Goal: Task Accomplishment & Management: Complete application form

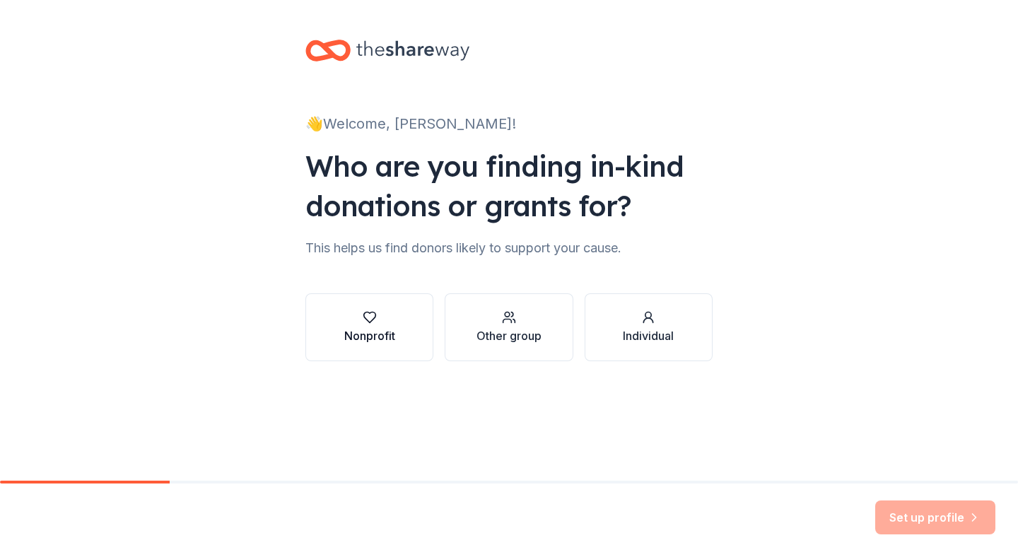
click at [406, 340] on button "Nonprofit" at bounding box center [370, 328] width 128 height 68
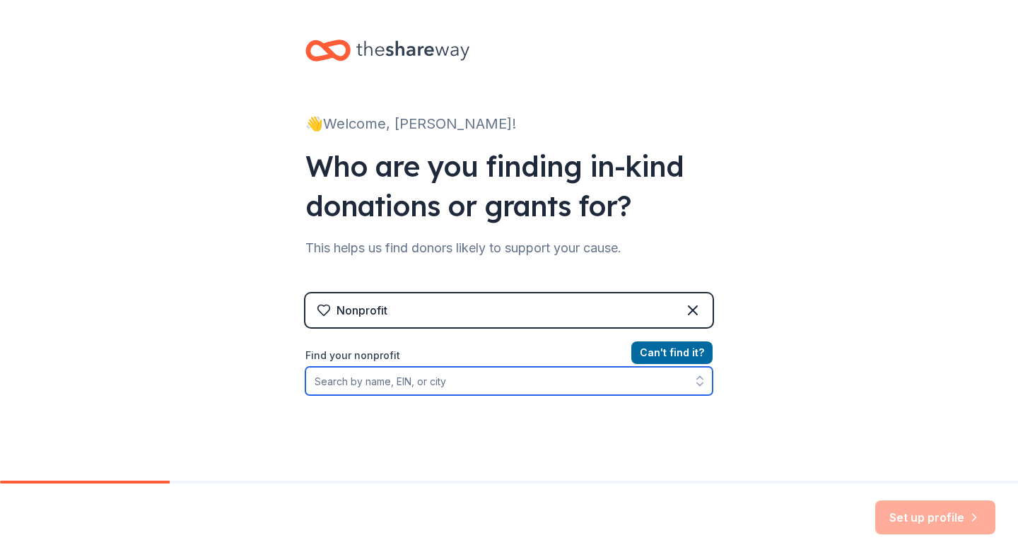
click at [460, 381] on input "Find your nonprofit" at bounding box center [509, 381] width 407 height 28
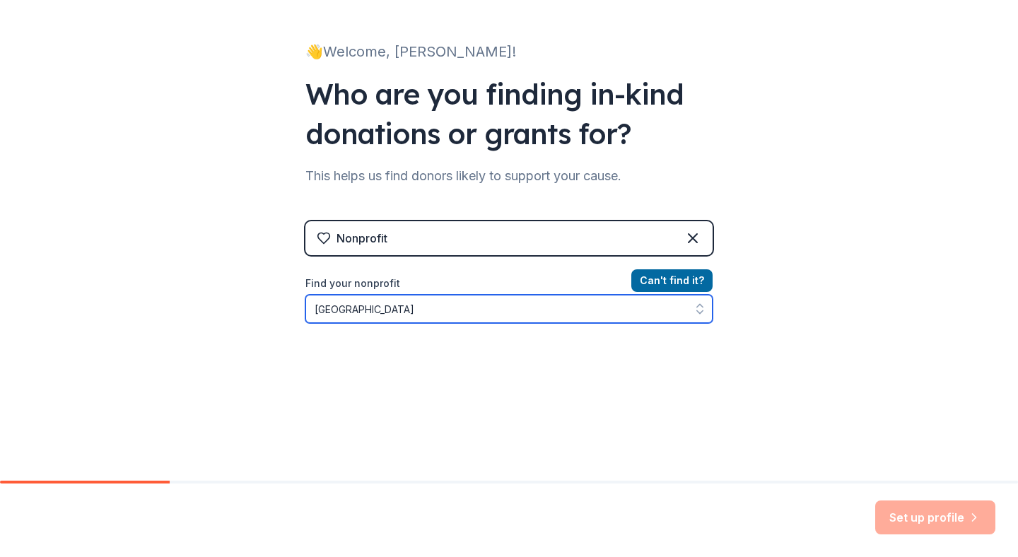
scroll to position [124, 0]
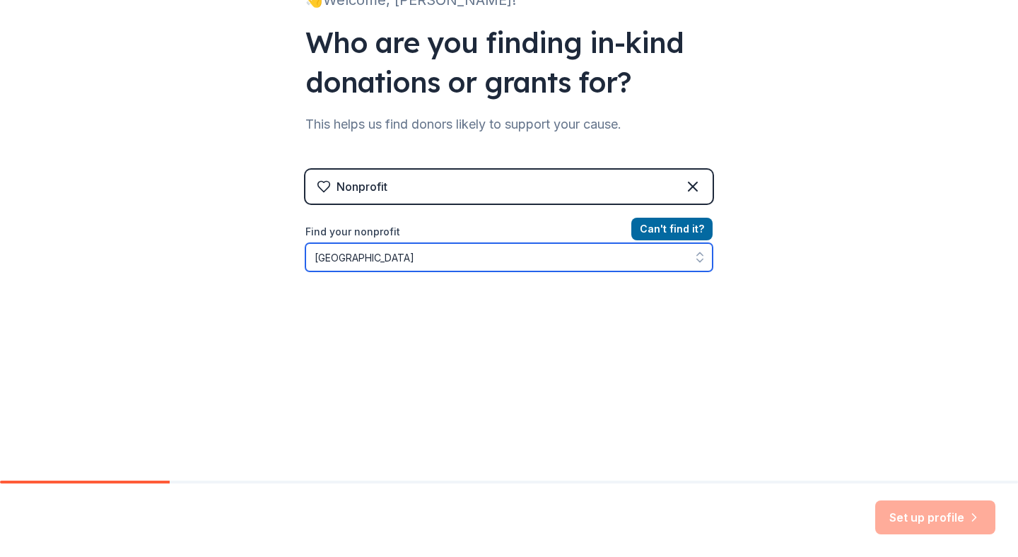
drag, startPoint x: 624, startPoint y: 253, endPoint x: 364, endPoint y: 255, distance: 260.3
click at [364, 257] on input "allegheny valley hospital" at bounding box center [509, 257] width 407 height 28
type input "allegheny health network"
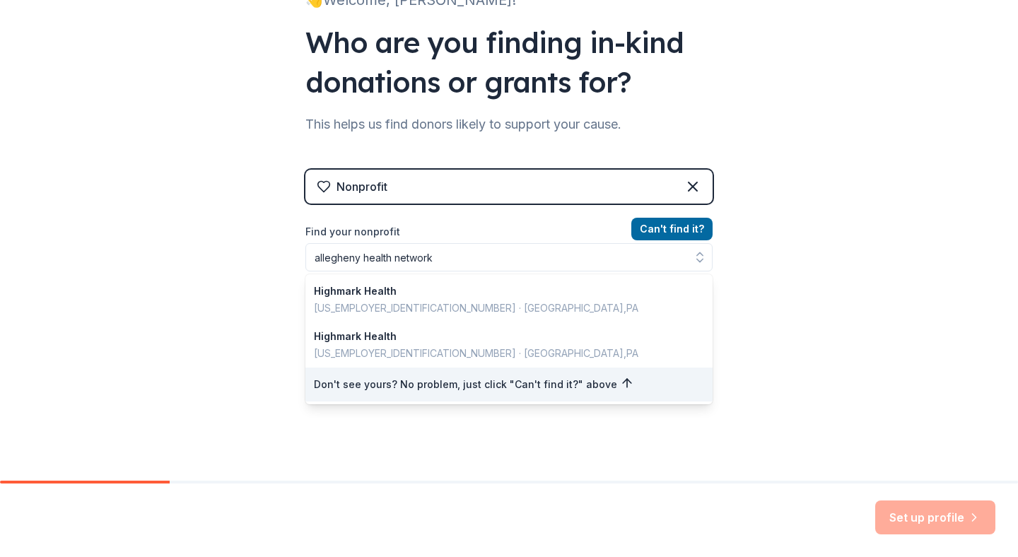
scroll to position [101, 0]
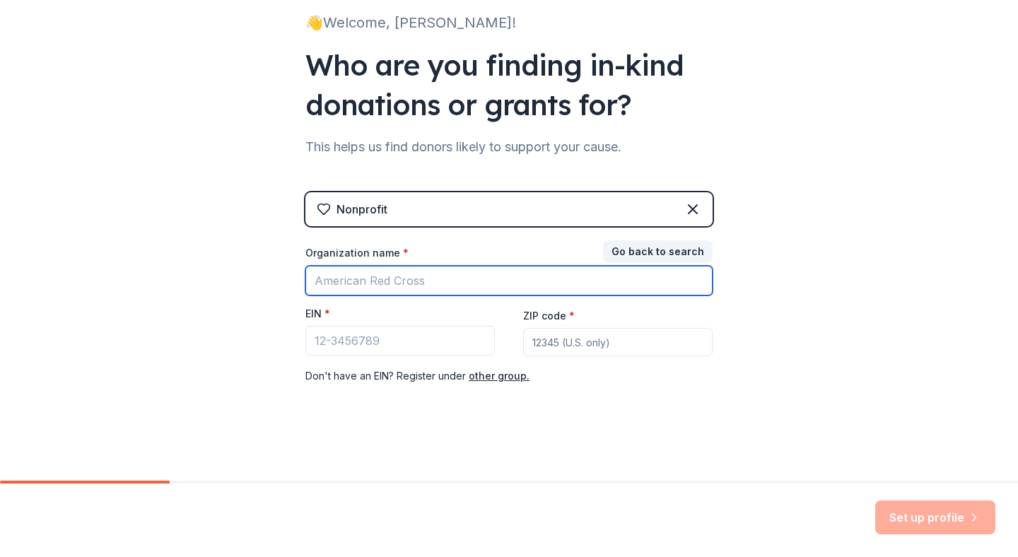
click at [428, 277] on input "Organization name *" at bounding box center [509, 281] width 407 height 30
type input "Allegheny Valley Hospital"
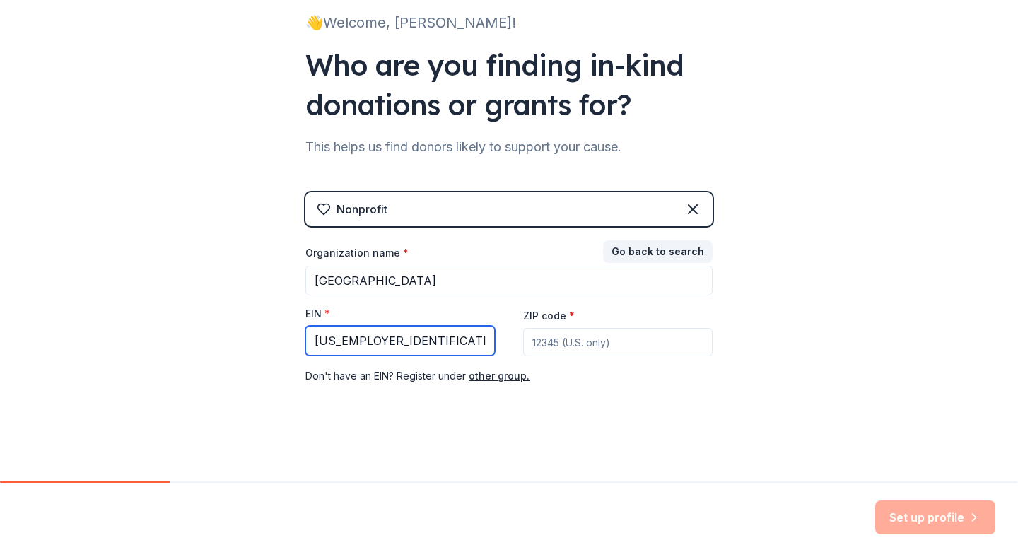
type input "25-1875178"
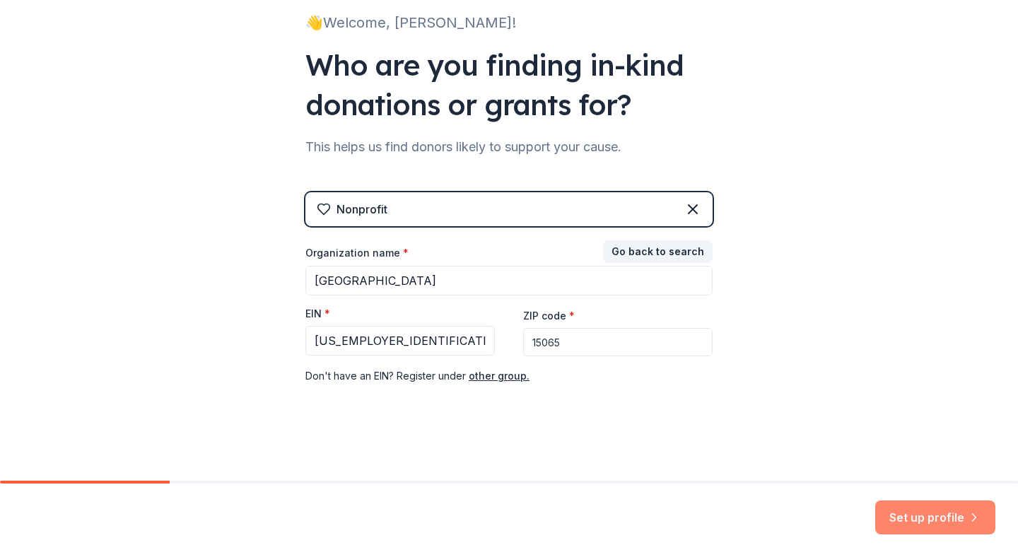
type input "15065"
click at [912, 520] on button "Set up profile" at bounding box center [936, 518] width 120 height 34
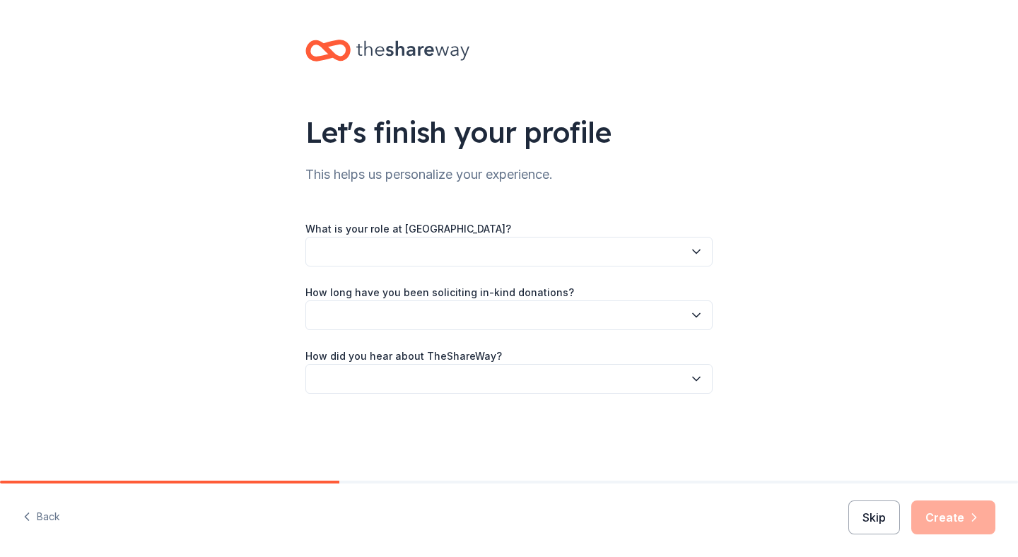
click at [869, 516] on button "Skip" at bounding box center [875, 518] width 52 height 34
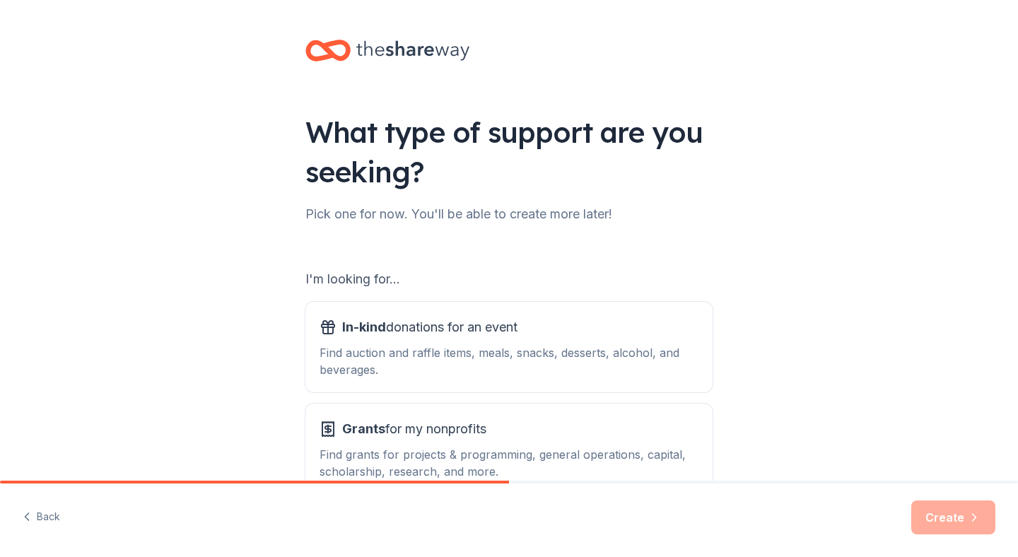
scroll to position [90, 0]
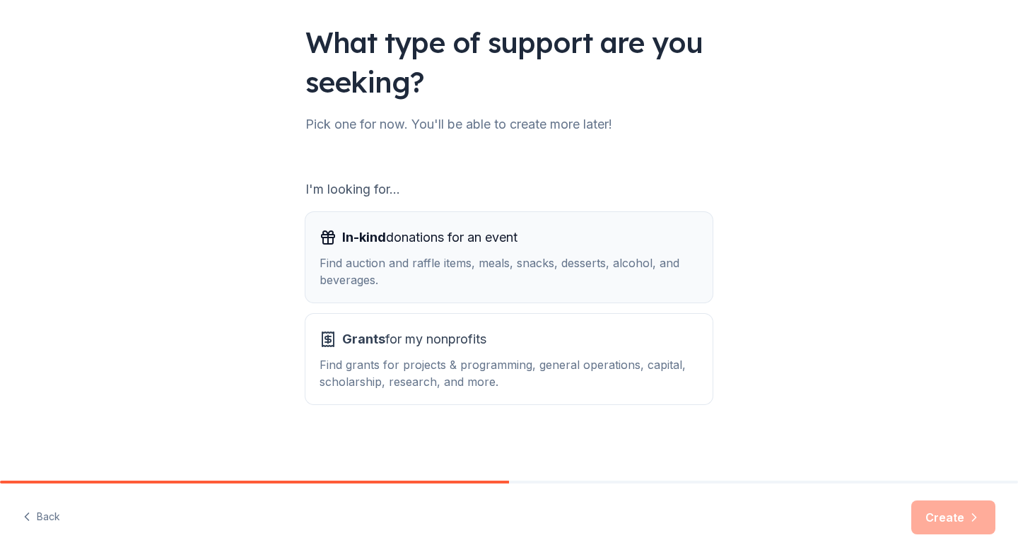
click at [597, 255] on div "Find auction and raffle items, meals, snacks, desserts, alcohol, and beverages." at bounding box center [509, 272] width 379 height 34
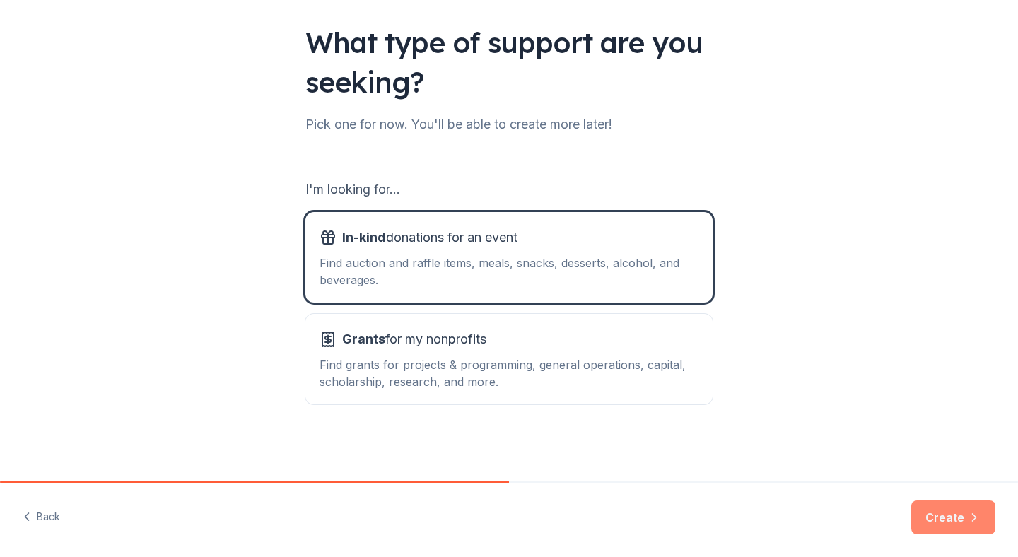
click at [927, 518] on button "Create" at bounding box center [954, 518] width 84 height 34
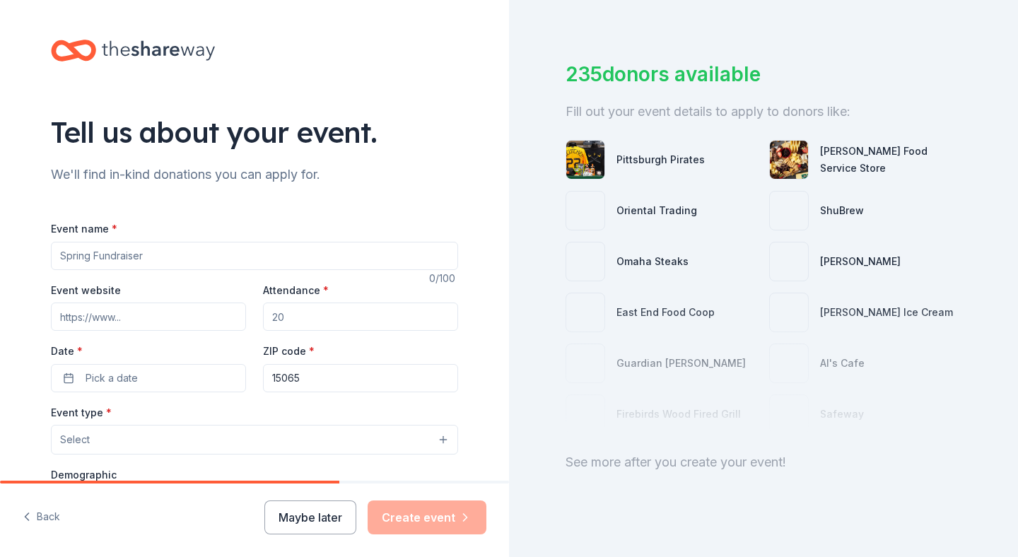
scroll to position [61, 0]
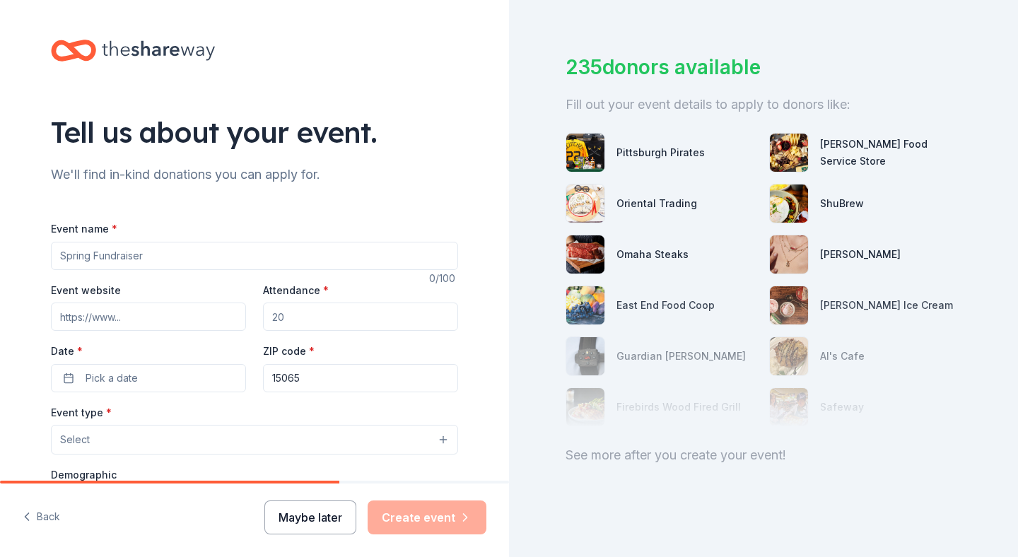
click at [330, 515] on button "Maybe later" at bounding box center [311, 518] width 92 height 34
click at [304, 252] on input "Event name *" at bounding box center [254, 256] width 407 height 28
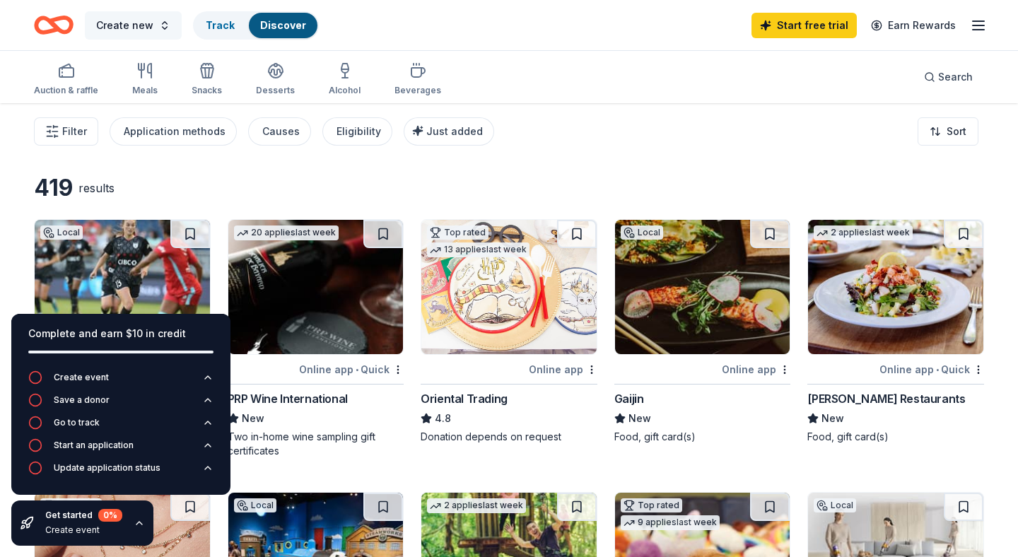
click at [139, 31] on span "Create new" at bounding box center [124, 25] width 57 height 17
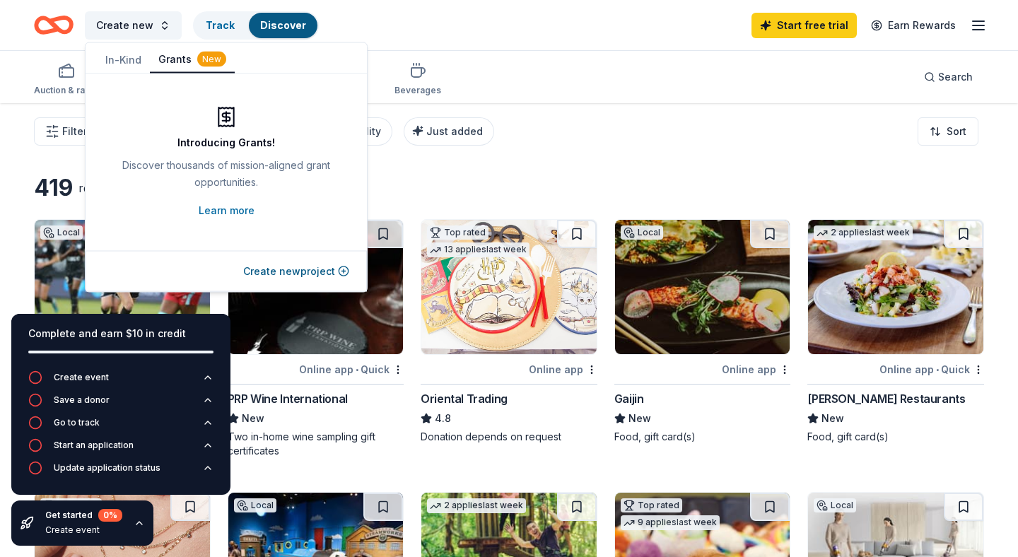
click at [120, 48] on button "In-Kind" at bounding box center [123, 59] width 53 height 25
click at [303, 263] on button "Create new event" at bounding box center [300, 271] width 100 height 17
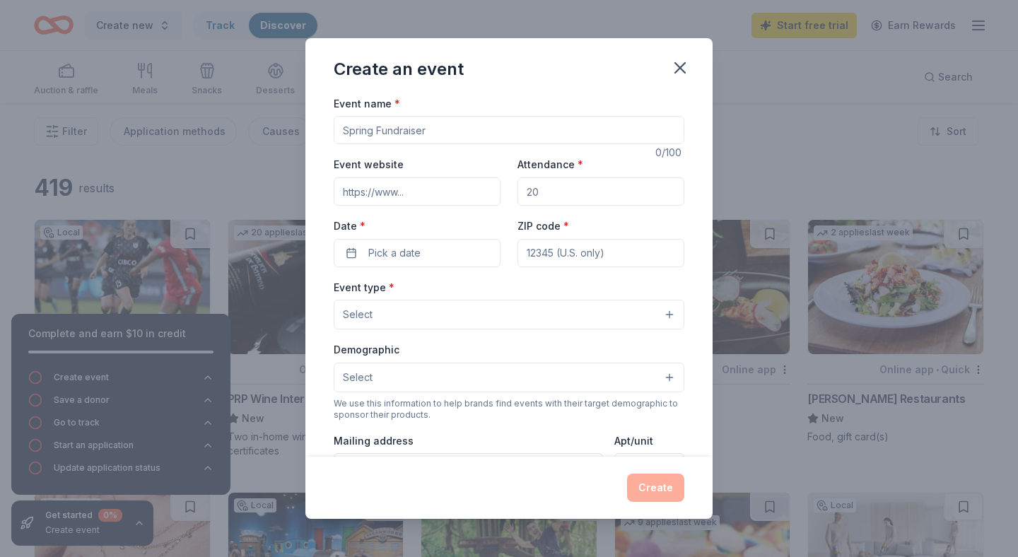
click at [414, 131] on input "Event name *" at bounding box center [509, 130] width 351 height 28
type input "F"
click at [499, 131] on input "Frontline Food Service Work" at bounding box center [509, 130] width 351 height 28
type input "Frontline Food Service Workers Week"
click at [586, 196] on input "Attendance *" at bounding box center [601, 192] width 167 height 28
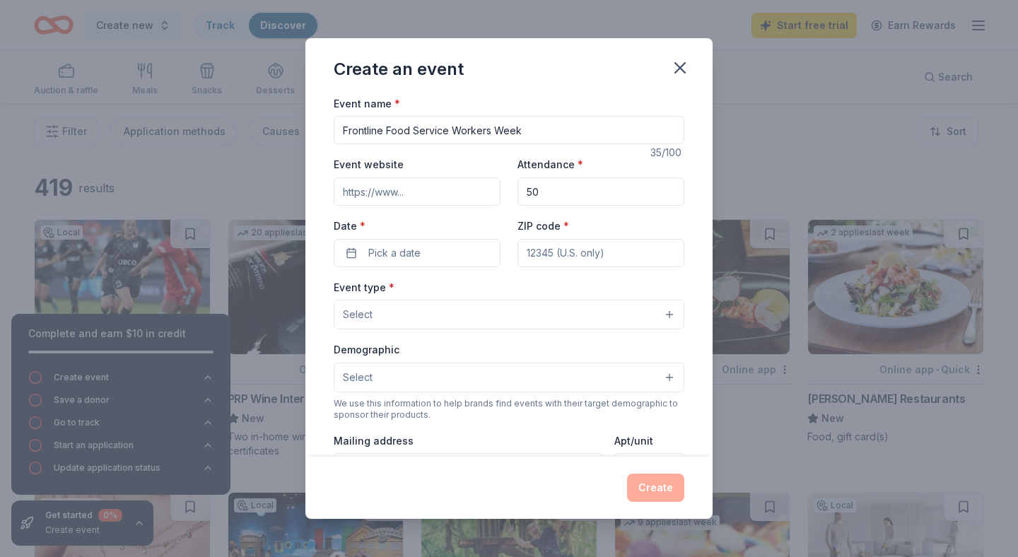
type input "5"
type input "60"
click at [376, 256] on span "Pick a date" at bounding box center [394, 253] width 52 height 17
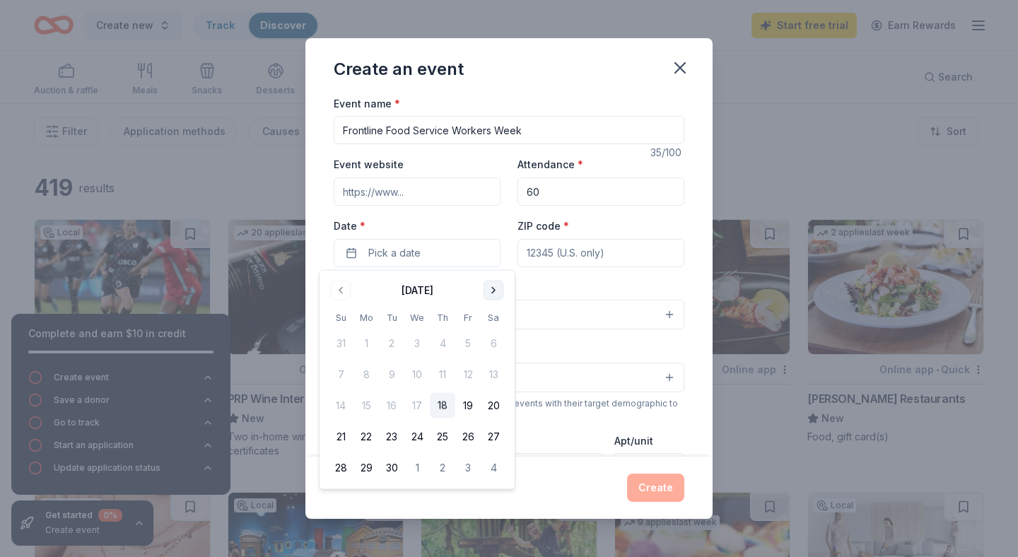
click at [495, 290] on button "Go to next month" at bounding box center [494, 291] width 20 height 20
click at [373, 381] on button "6" at bounding box center [366, 374] width 25 height 25
click at [385, 375] on button "7" at bounding box center [391, 374] width 25 height 25
click at [371, 366] on button "6" at bounding box center [366, 374] width 25 height 25
click at [554, 262] on input "ZIP code *" at bounding box center [601, 253] width 167 height 28
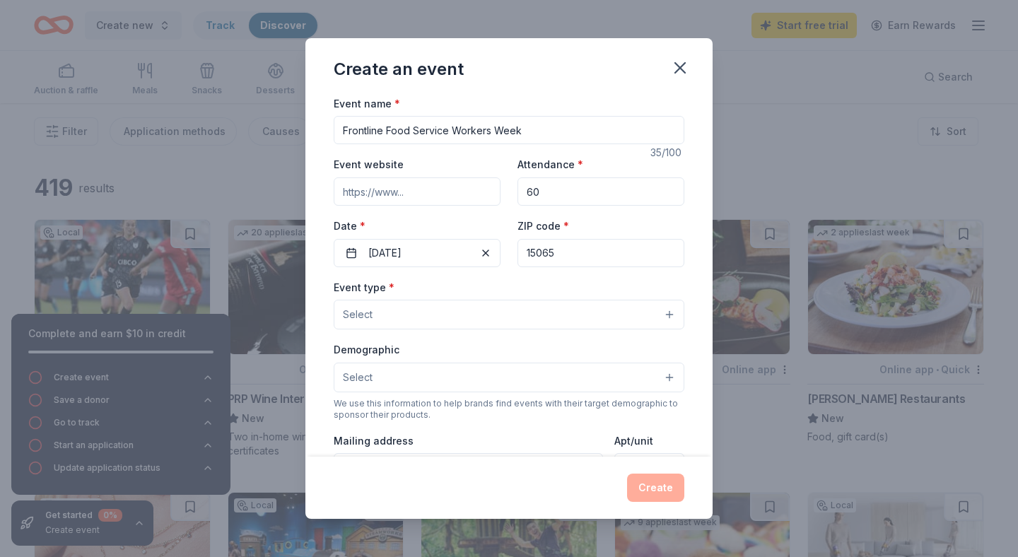
type input "15065"
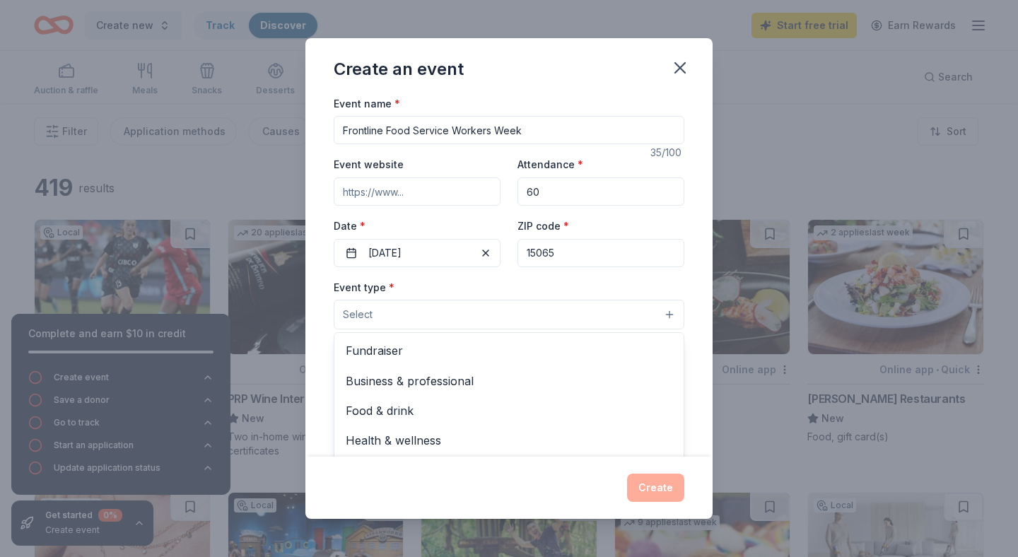
click at [435, 317] on button "Select" at bounding box center [509, 315] width 351 height 30
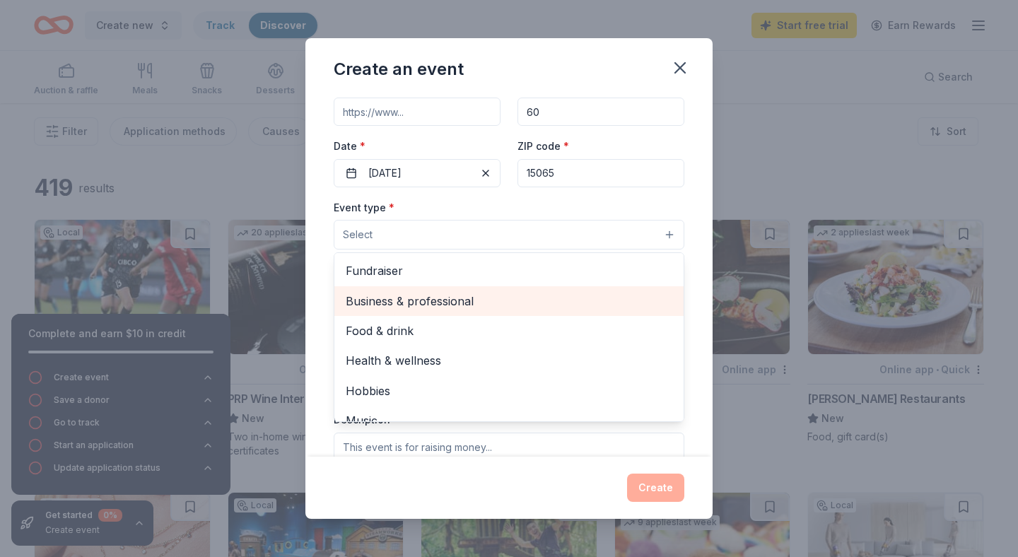
click at [480, 302] on span "Business & professional" at bounding box center [509, 301] width 327 height 18
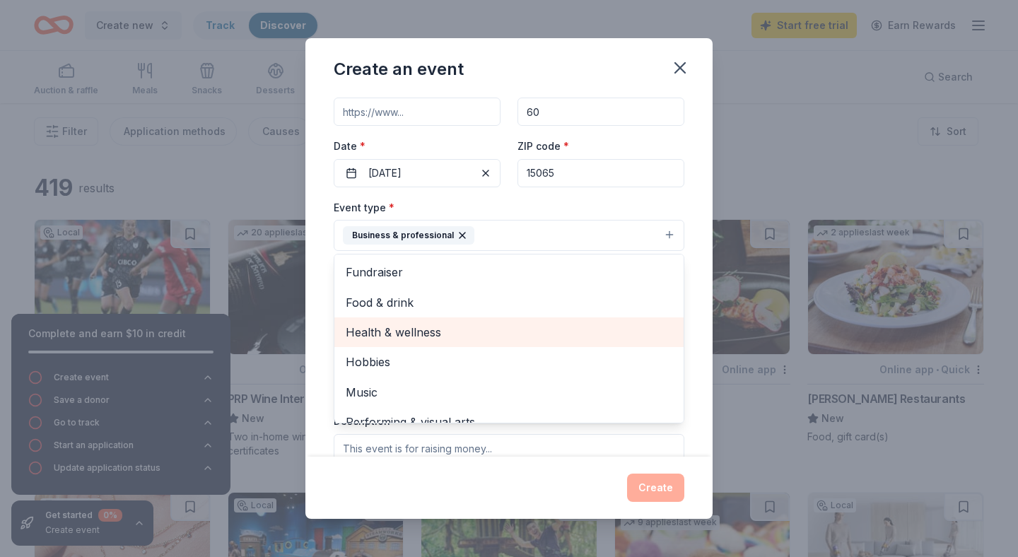
click at [500, 329] on span "Health & wellness" at bounding box center [509, 332] width 327 height 18
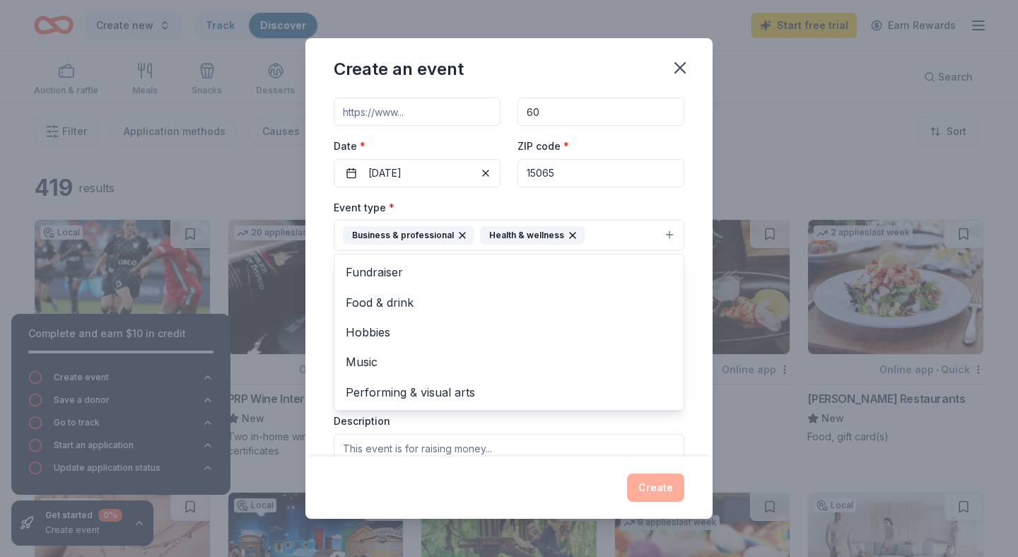
click at [533, 424] on div "Event type * Business & professional Health & wellness Fundraiser Food & drink …" at bounding box center [509, 348] width 351 height 299
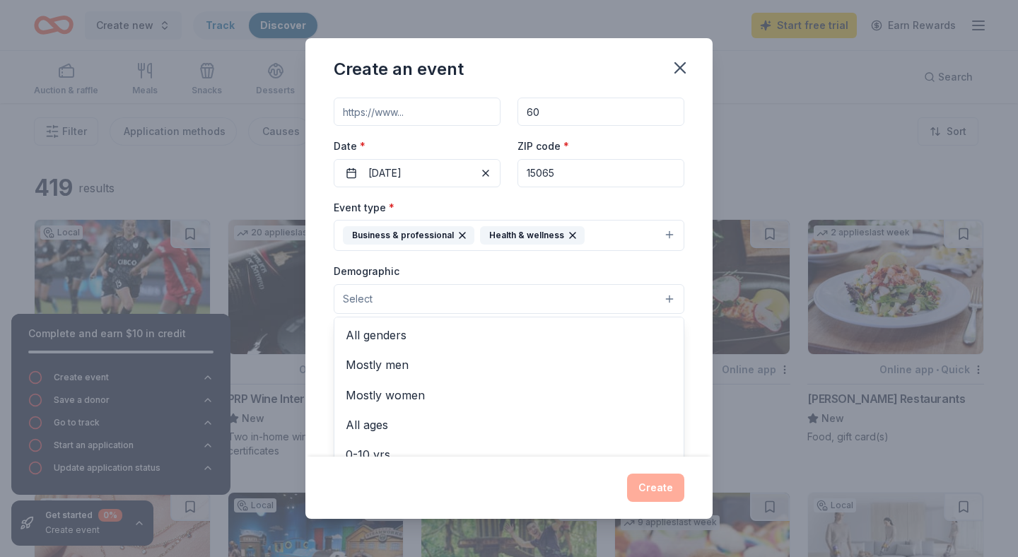
click at [521, 306] on button "Select" at bounding box center [509, 299] width 351 height 30
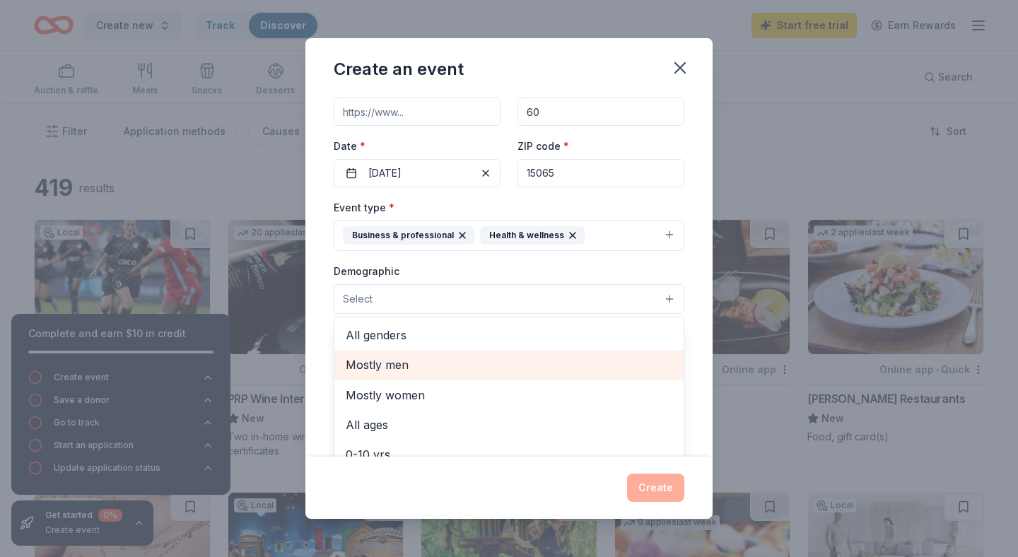
scroll to position [47, 0]
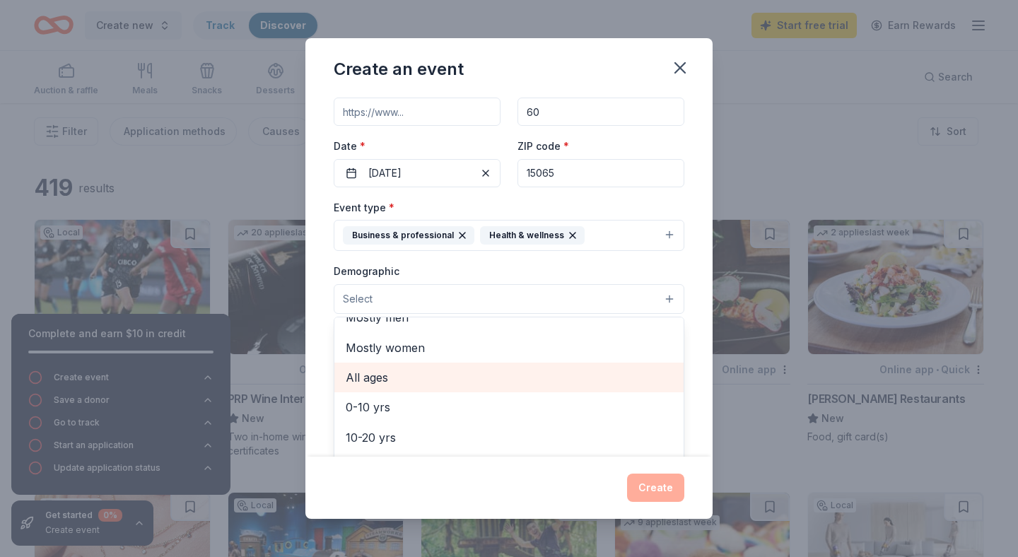
click at [477, 378] on span "All ages" at bounding box center [509, 377] width 327 height 18
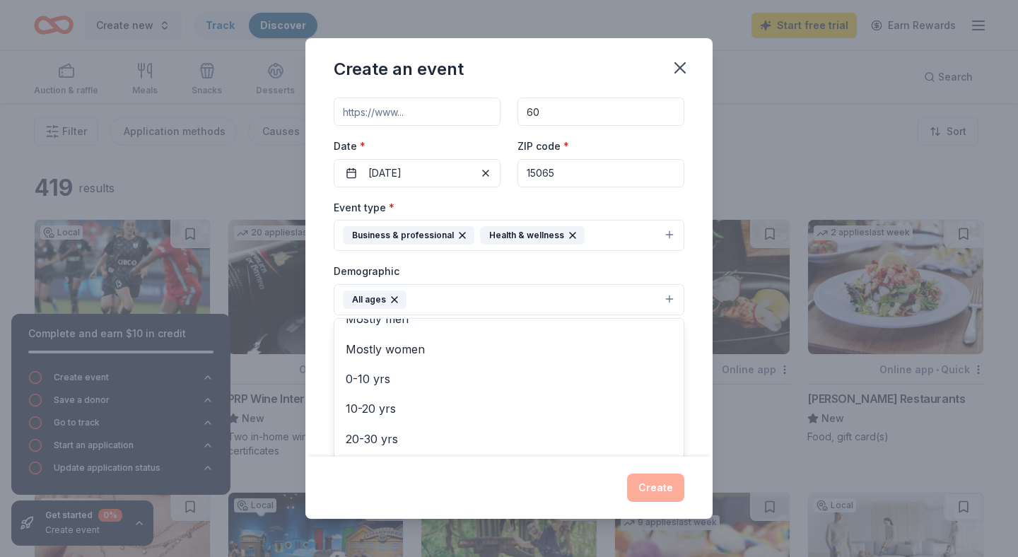
click at [641, 274] on div "Demographic All ages All genders Mostly men Mostly women 0-10 yrs 10-20 yrs 20-…" at bounding box center [509, 288] width 351 height 53
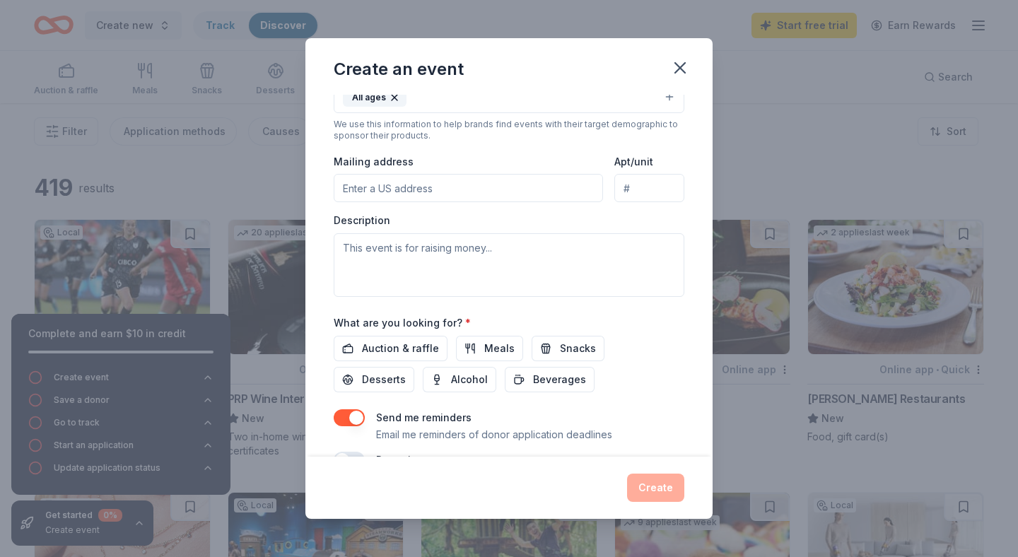
scroll to position [316, 0]
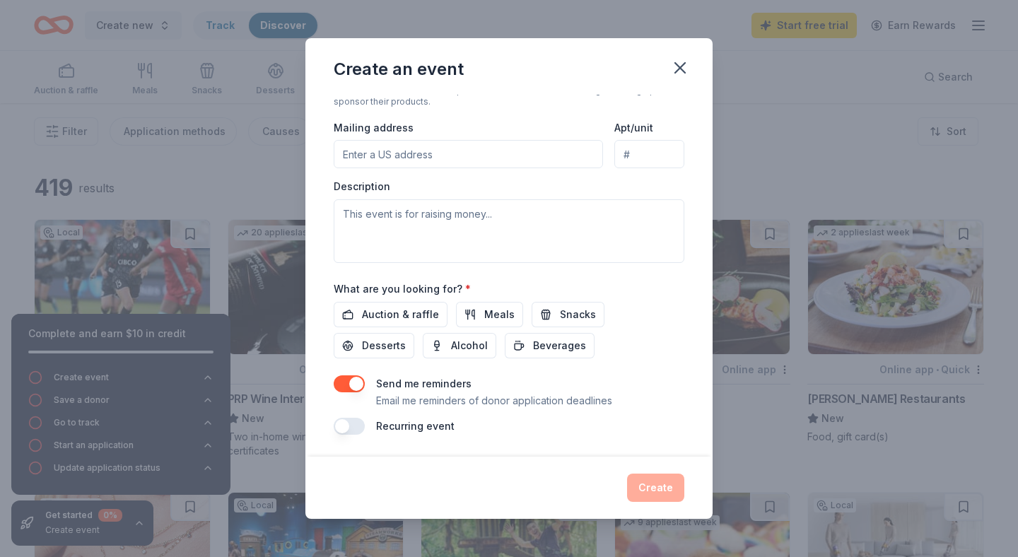
click at [349, 382] on button "button" at bounding box center [349, 384] width 31 height 17
click at [600, 245] on textarea at bounding box center [509, 231] width 351 height 64
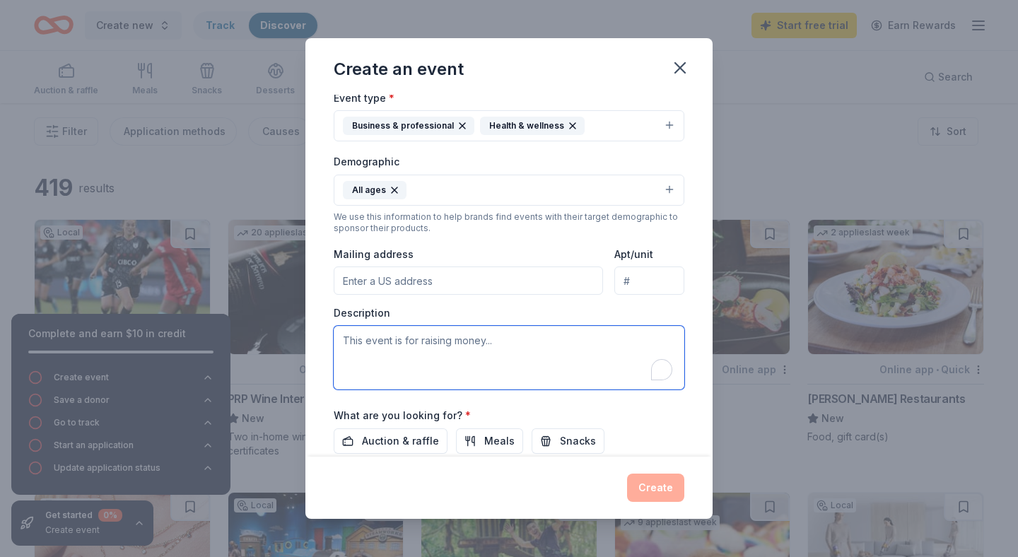
scroll to position [187, 0]
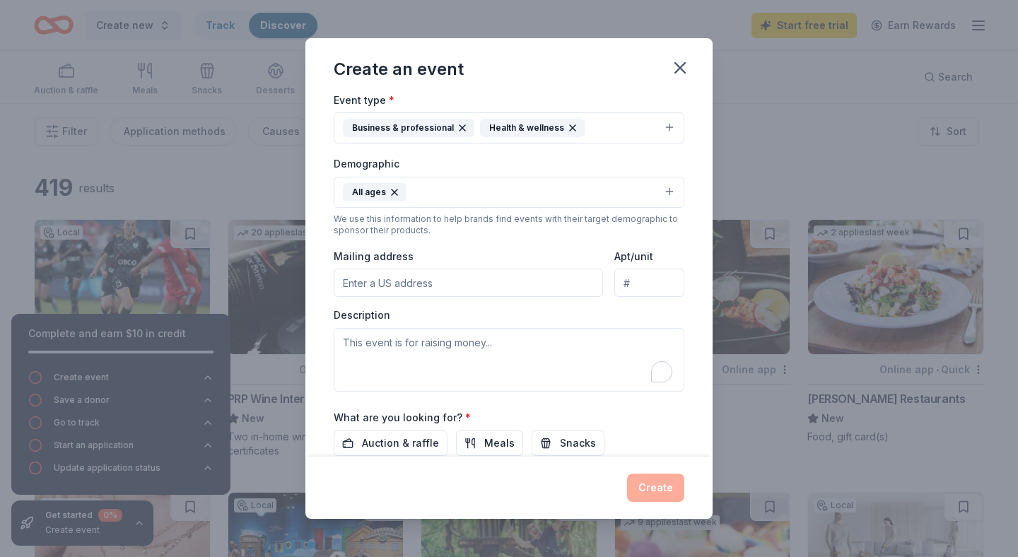
click at [535, 286] on input "Mailing address" at bounding box center [468, 283] width 269 height 28
type input "1301 Carlisle Street, Natrona Heights, PA, 15065"
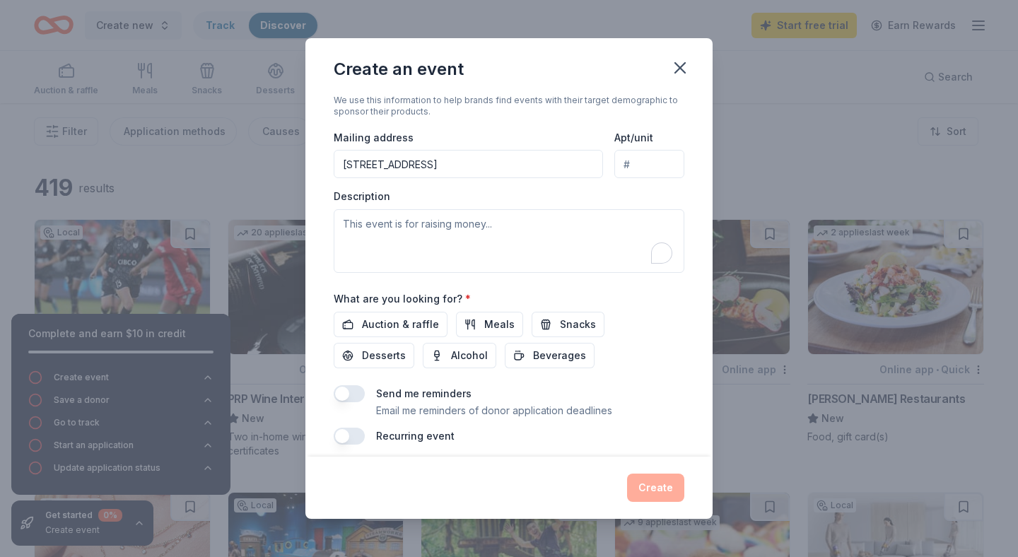
scroll to position [316, 0]
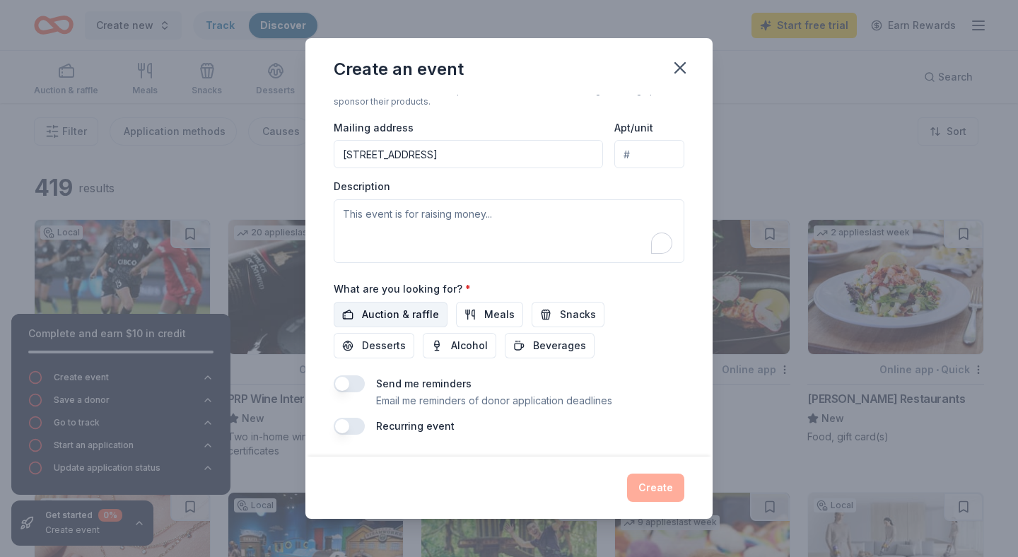
click at [424, 310] on span "Auction & raffle" at bounding box center [400, 314] width 77 height 17
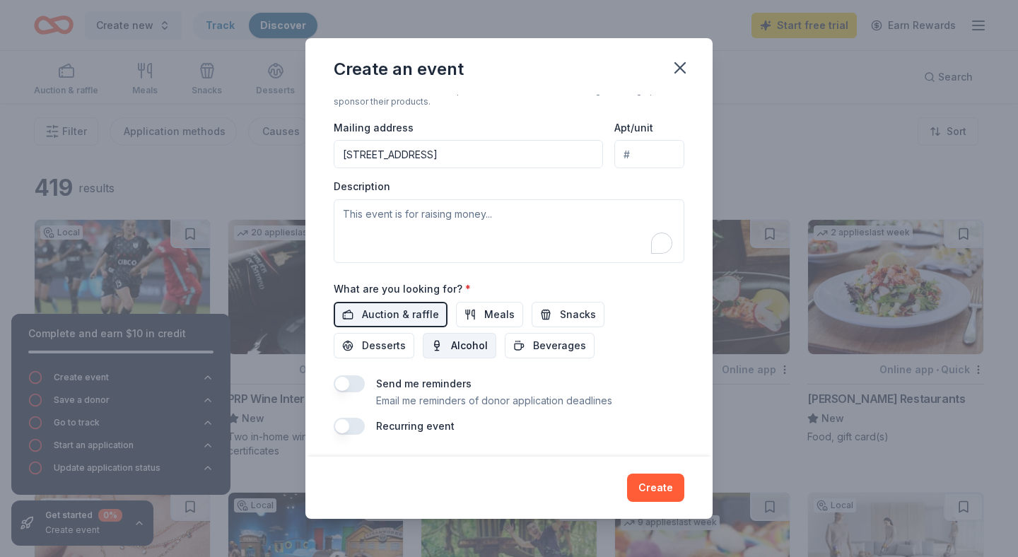
click at [451, 344] on span "Alcohol" at bounding box center [469, 345] width 37 height 17
click at [586, 314] on span "Snacks" at bounding box center [578, 314] width 36 height 17
click at [414, 333] on button "Desserts" at bounding box center [374, 345] width 81 height 25
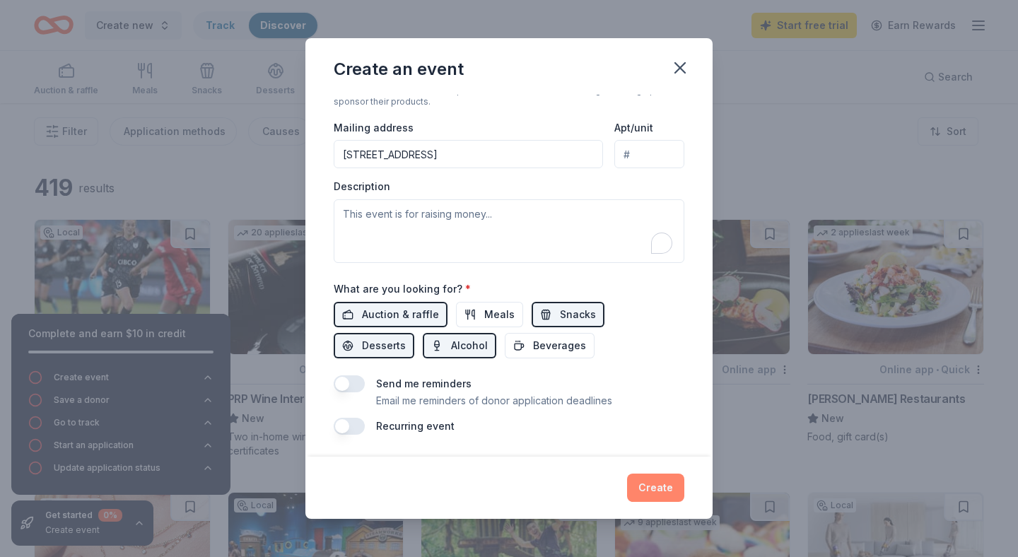
click at [649, 488] on button "Create" at bounding box center [655, 488] width 57 height 28
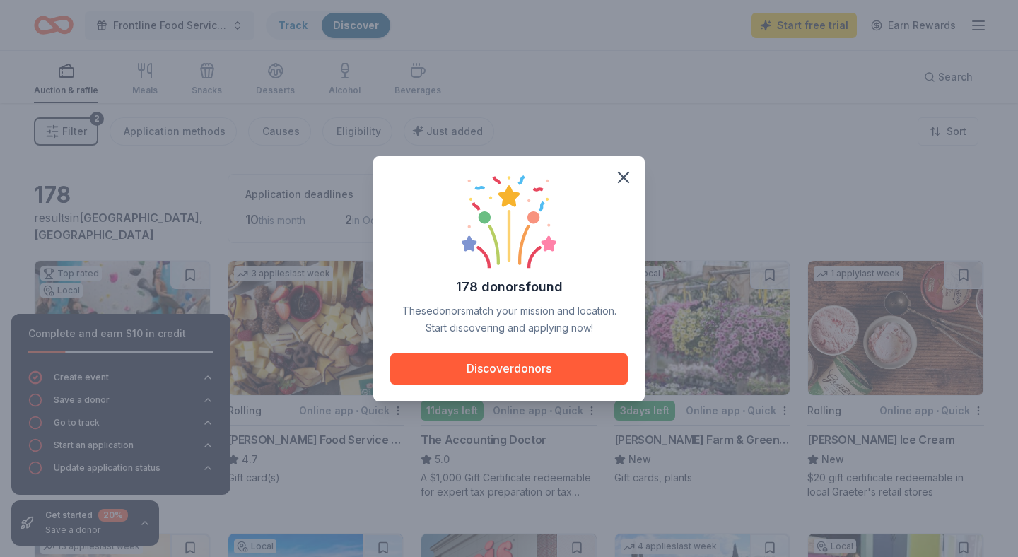
click at [630, 175] on icon "button" at bounding box center [624, 178] width 20 height 20
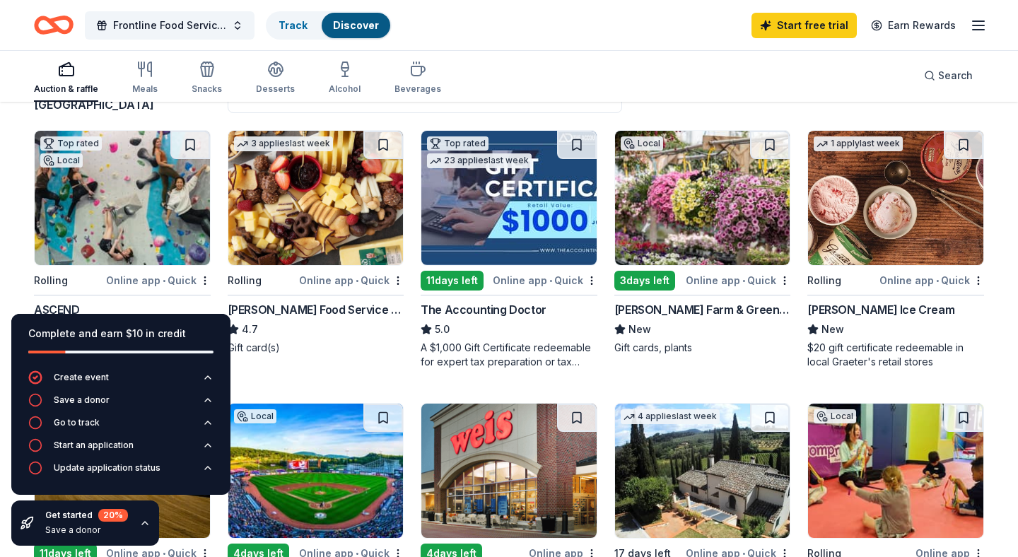
scroll to position [133, 0]
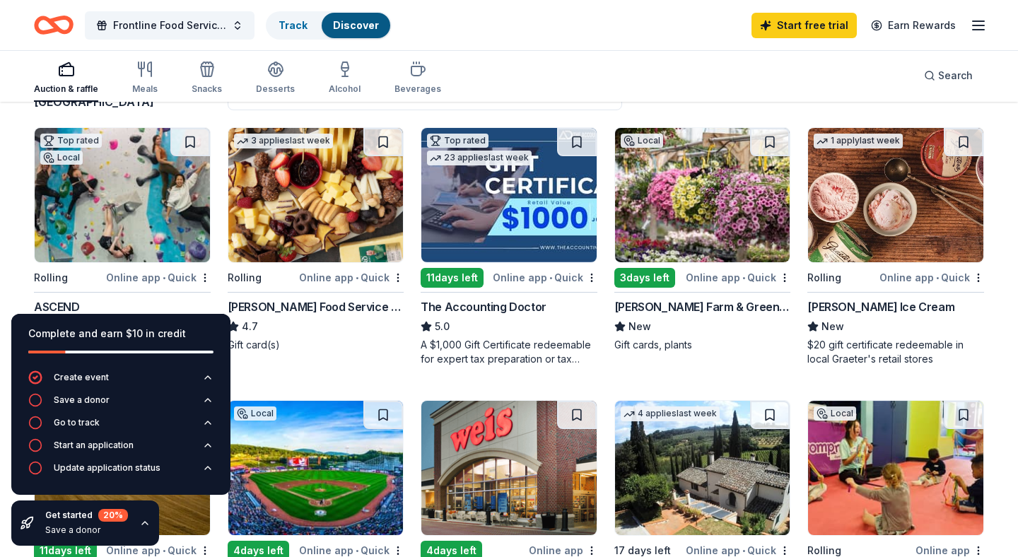
click at [149, 214] on img at bounding box center [122, 195] width 175 height 134
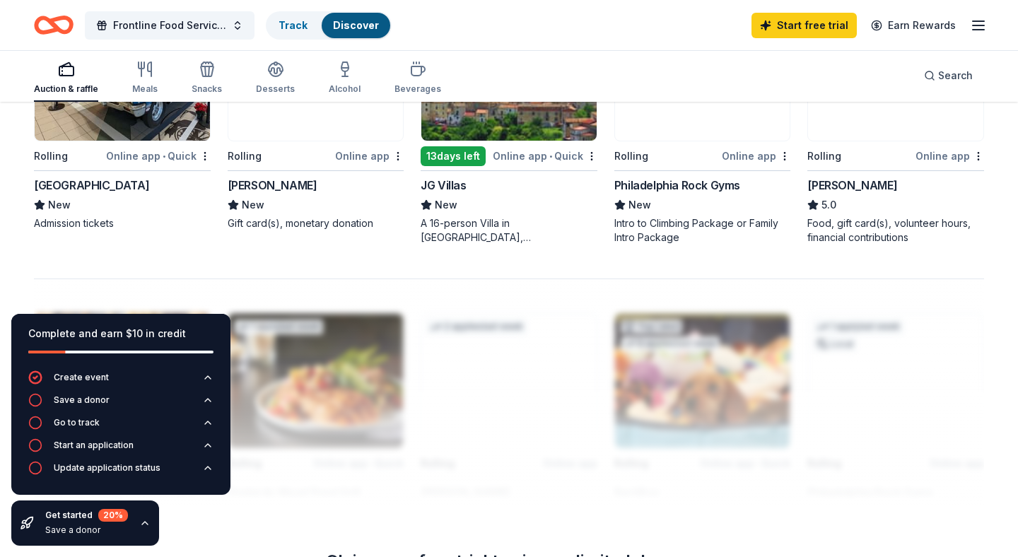
scroll to position [1096, 0]
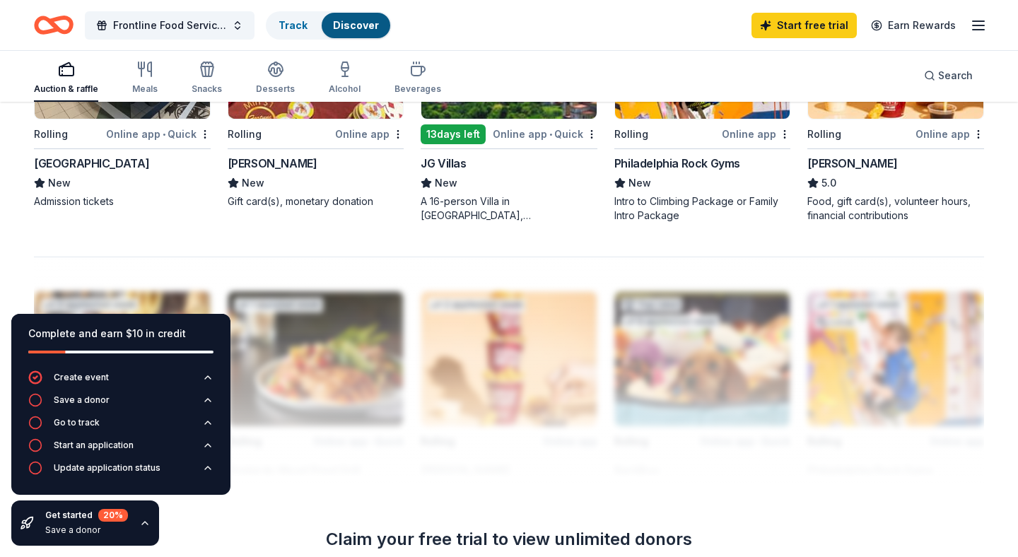
click at [887, 120] on div "2 applies last week Rolling Online app Sheetz 5.0 Food, gift card(s), volunteer…" at bounding box center [896, 103] width 177 height 239
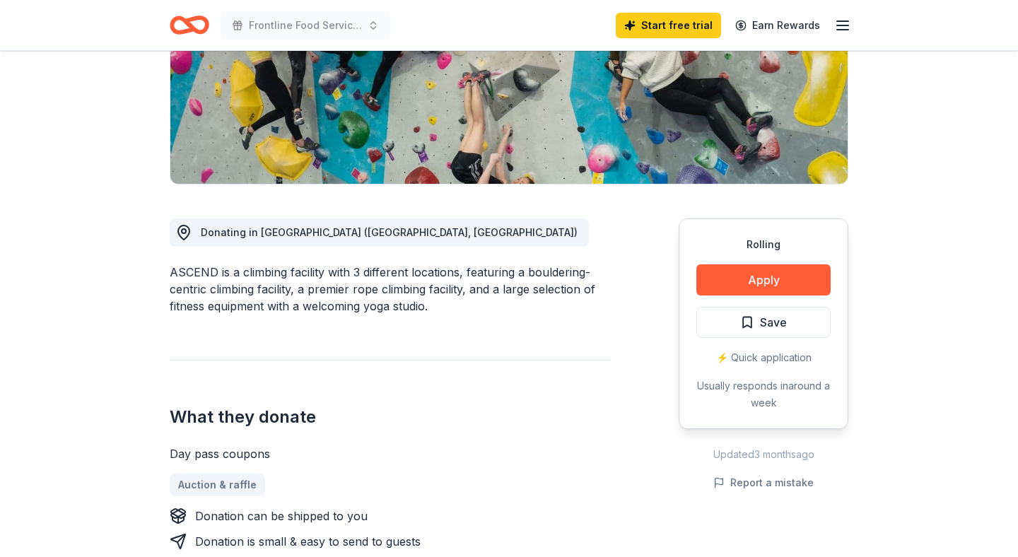
scroll to position [247, 0]
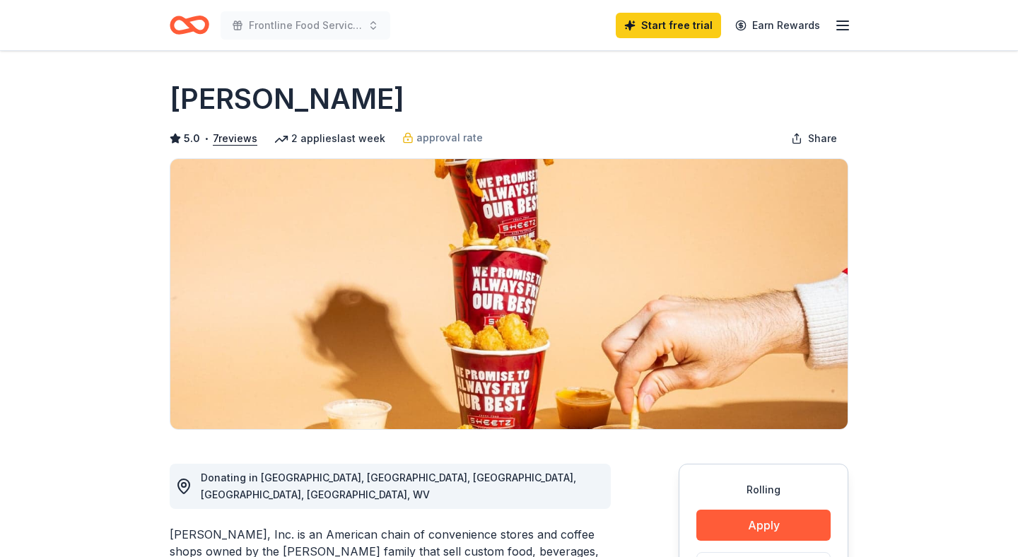
scroll to position [199, 0]
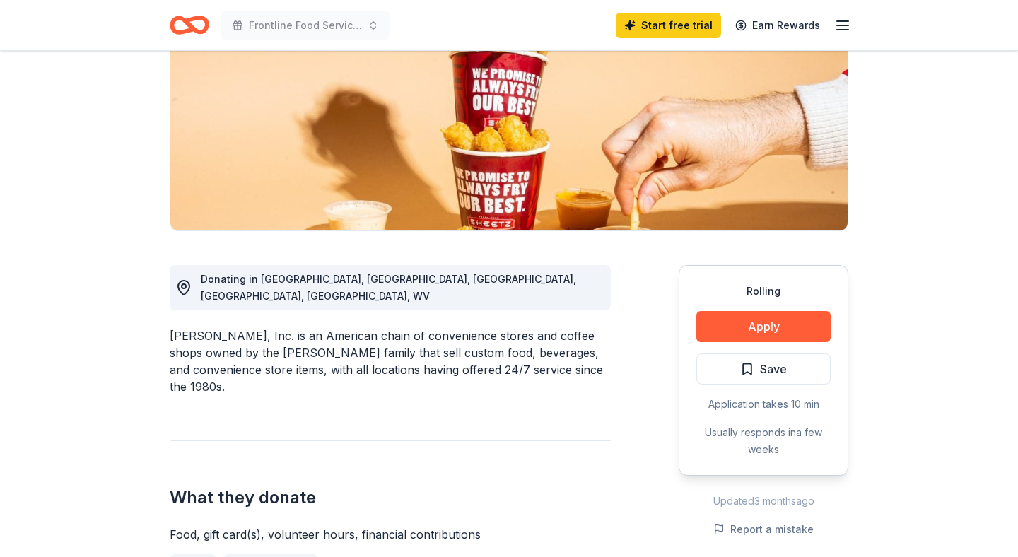
click at [760, 329] on button "Apply" at bounding box center [764, 326] width 134 height 31
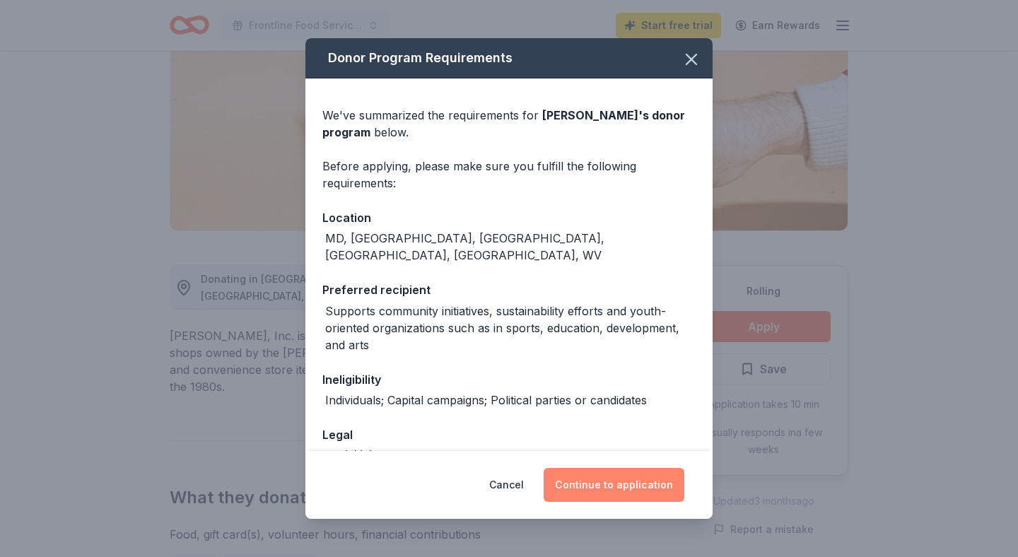
click at [605, 479] on button "Continue to application" at bounding box center [614, 485] width 141 height 34
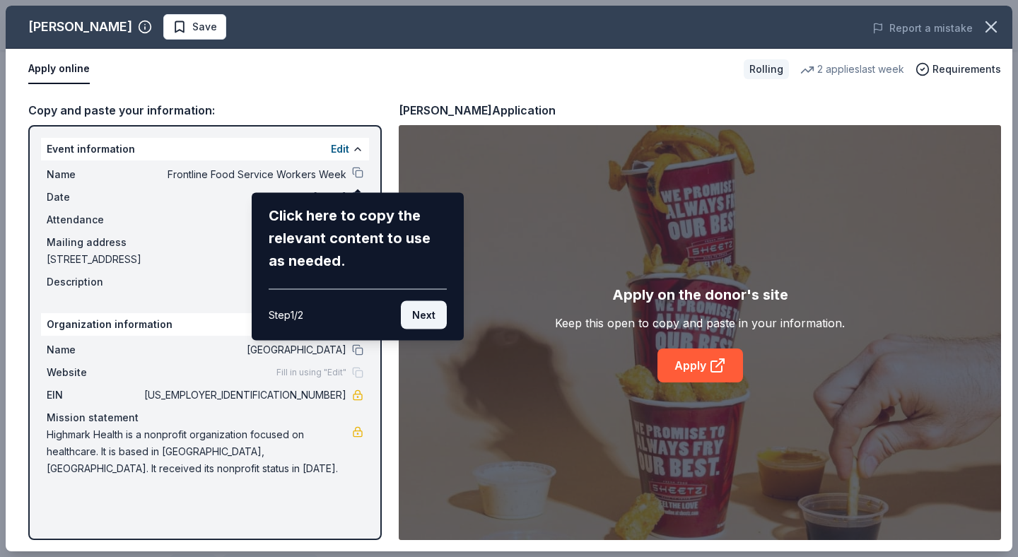
click at [430, 310] on button "Next" at bounding box center [424, 315] width 46 height 28
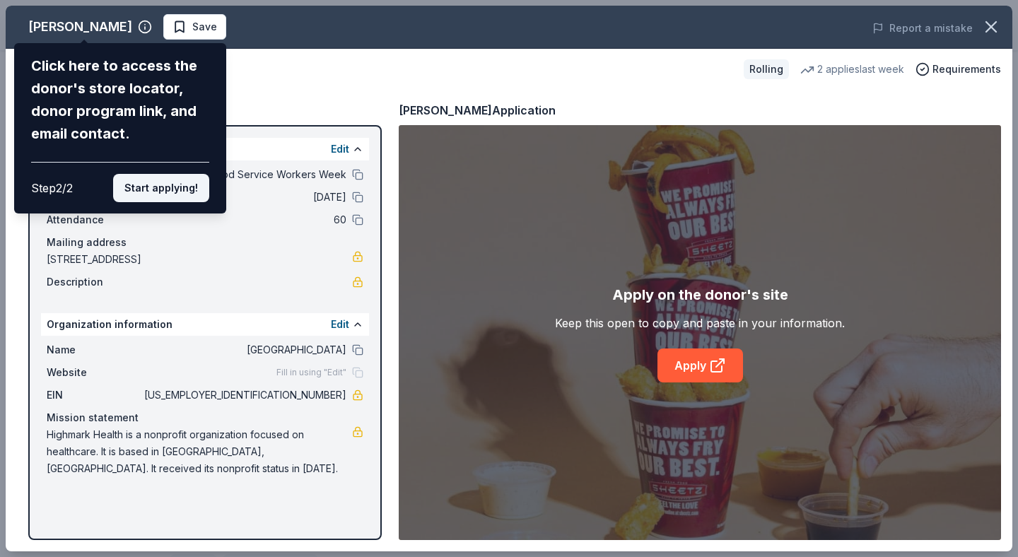
click at [162, 180] on button "Start applying!" at bounding box center [161, 188] width 96 height 28
